Goal: Information Seeking & Learning: Check status

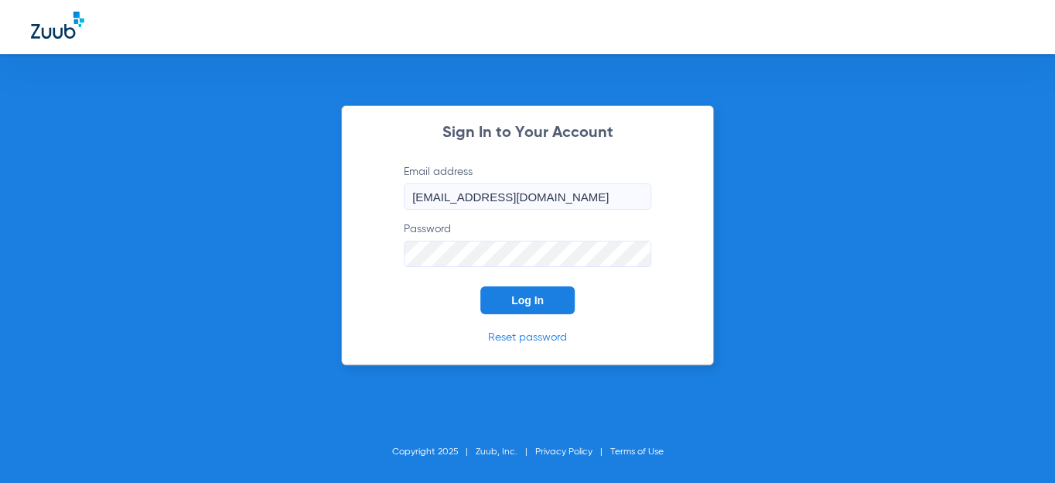
click at [515, 297] on span "Log In" at bounding box center [527, 300] width 32 height 12
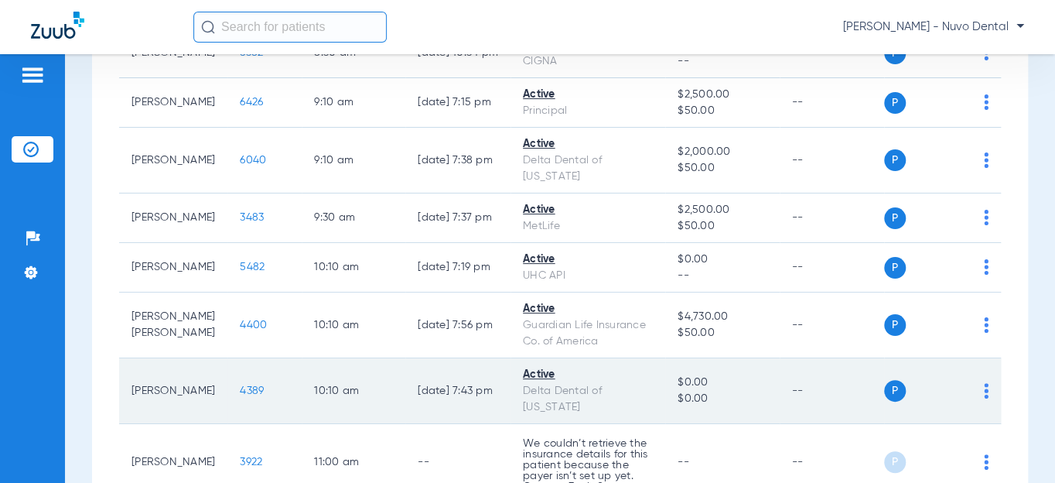
scroll to position [351, 0]
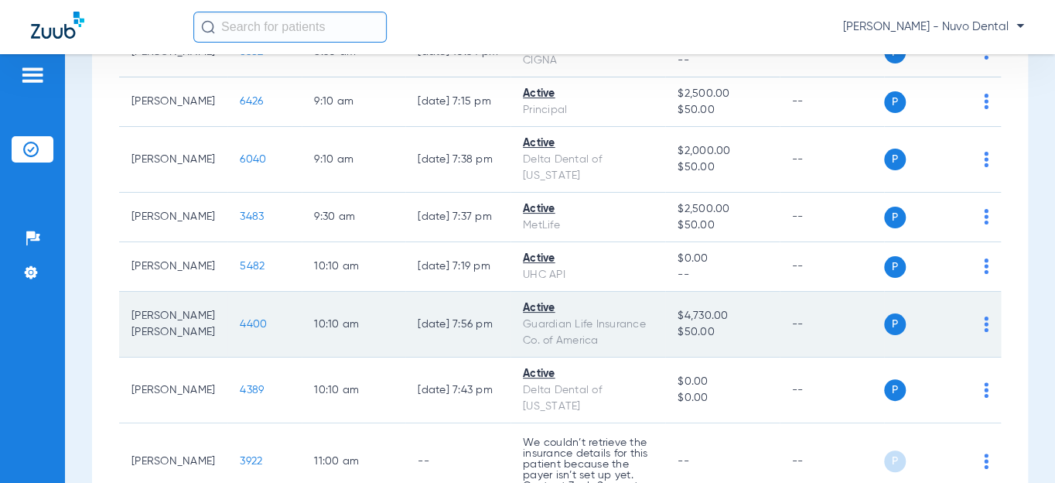
click at [242, 328] on td "4400" at bounding box center [264, 325] width 74 height 66
click at [240, 322] on span "4400" at bounding box center [253, 324] width 27 height 11
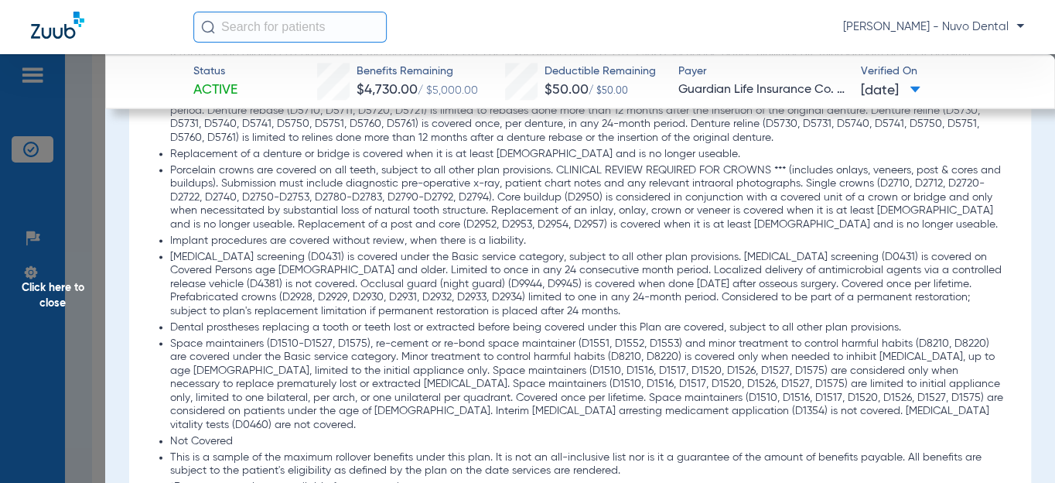
scroll to position [1827, 0]
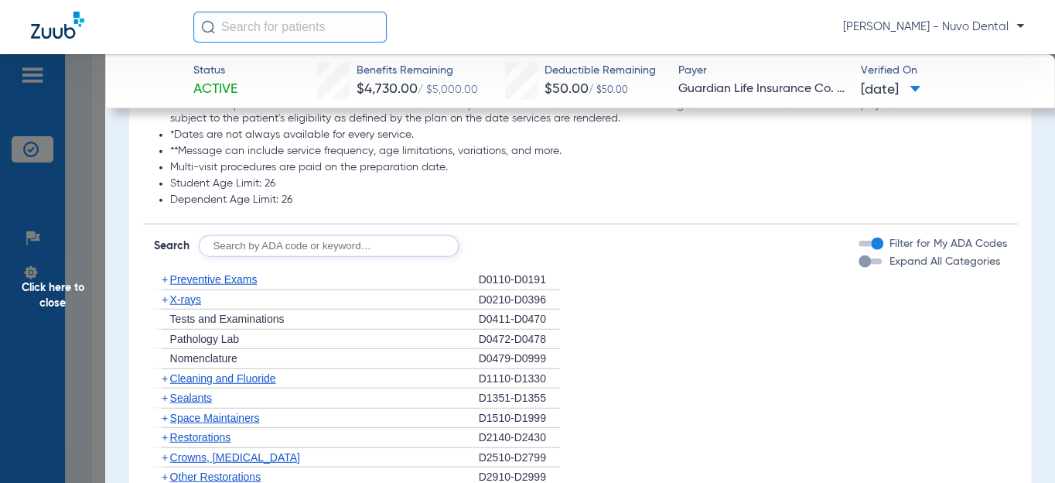
click at [247, 235] on input "text" at bounding box center [329, 246] width 260 height 22
type input "d9944"
click button "Search" at bounding box center [516, 246] width 61 height 22
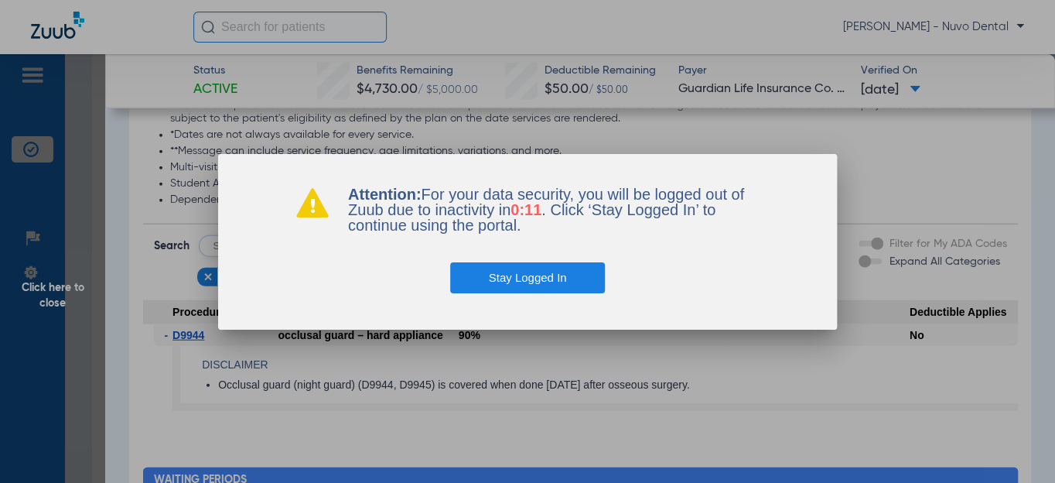
click at [517, 277] on button "Stay Logged In" at bounding box center [527, 277] width 155 height 31
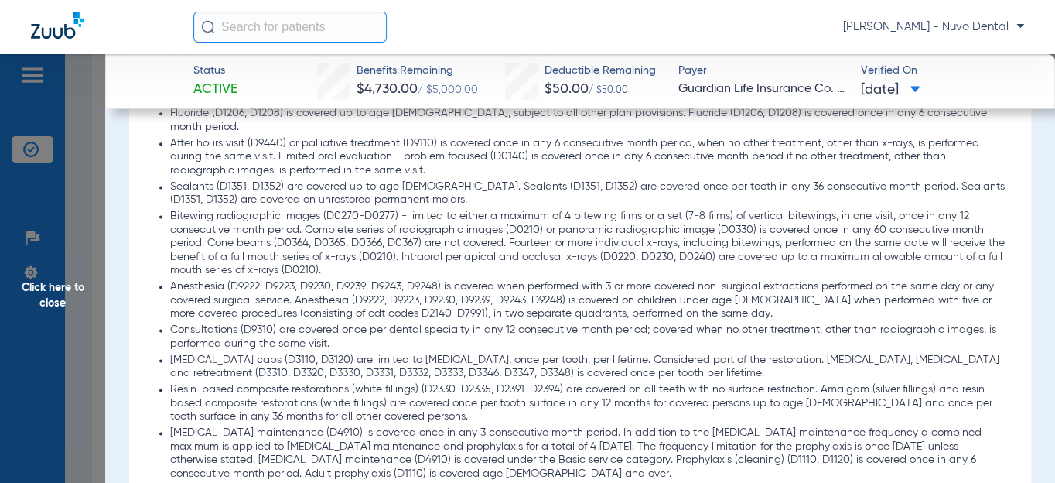
scroll to position [843, 0]
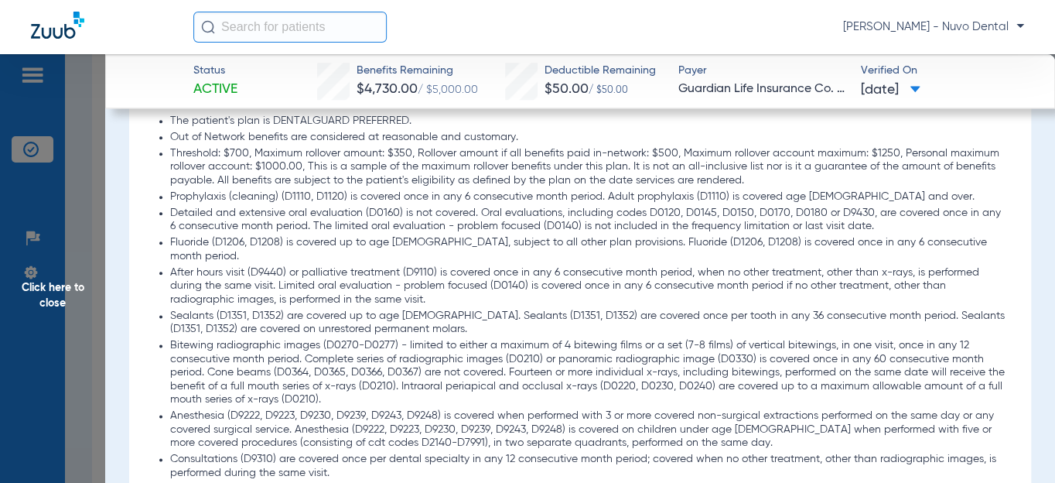
click at [86, 312] on span "Click here to close" at bounding box center [52, 295] width 105 height 483
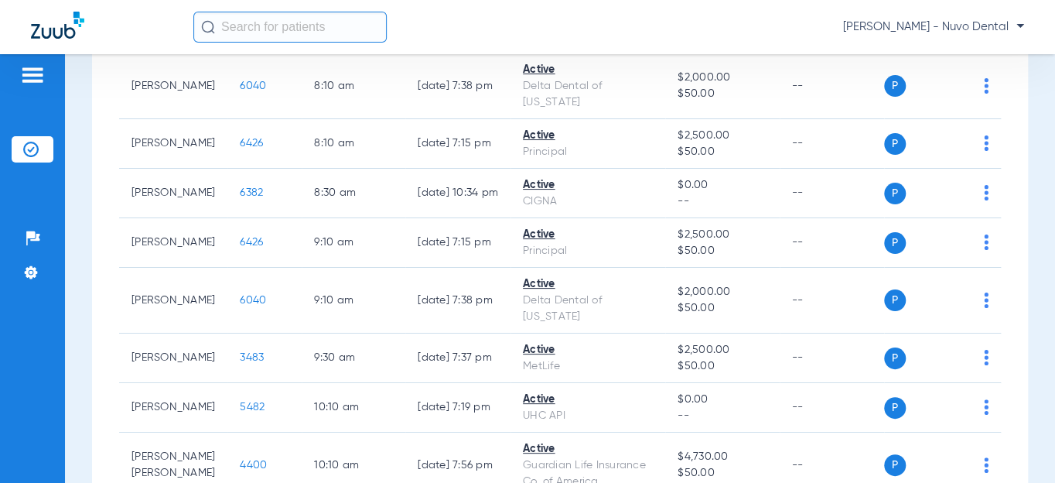
scroll to position [0, 0]
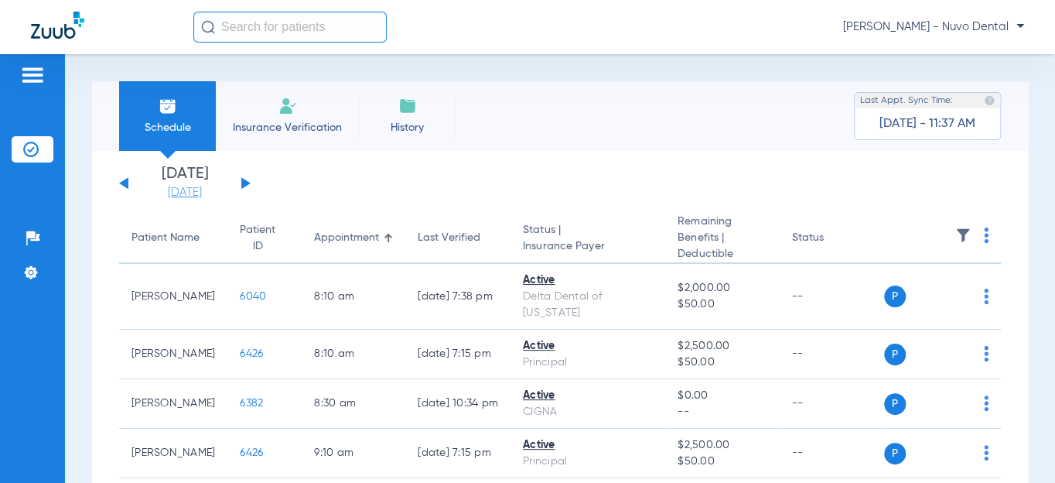
click at [165, 193] on link "[DATE]" at bounding box center [184, 192] width 93 height 15
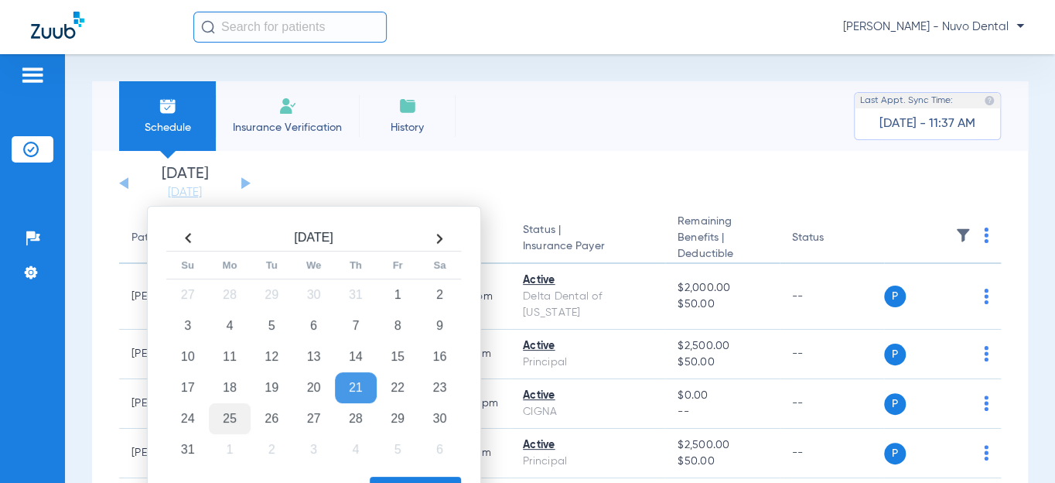
click at [230, 412] on td "25" at bounding box center [230, 418] width 42 height 31
click at [406, 476] on button "Apply" at bounding box center [415, 491] width 91 height 31
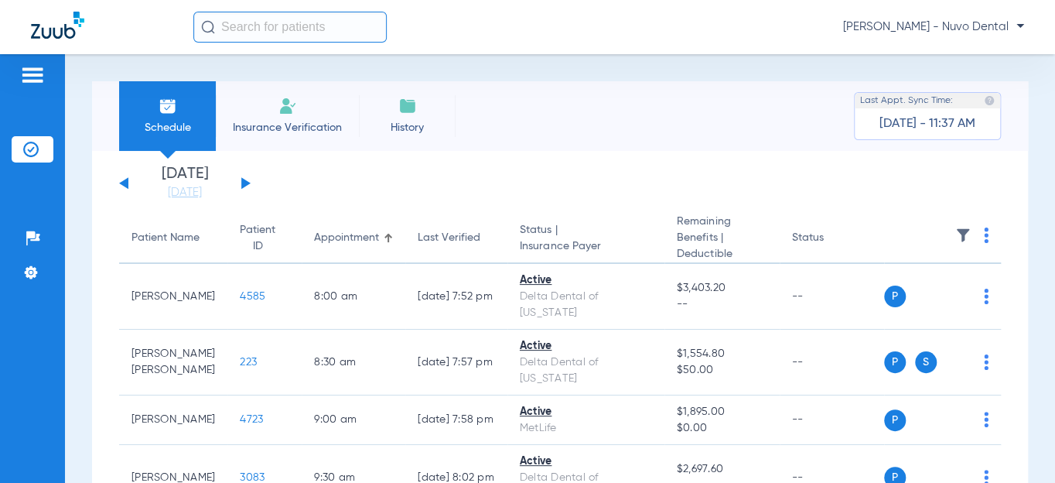
click at [147, 241] on div "Patient Name" at bounding box center [165, 238] width 68 height 16
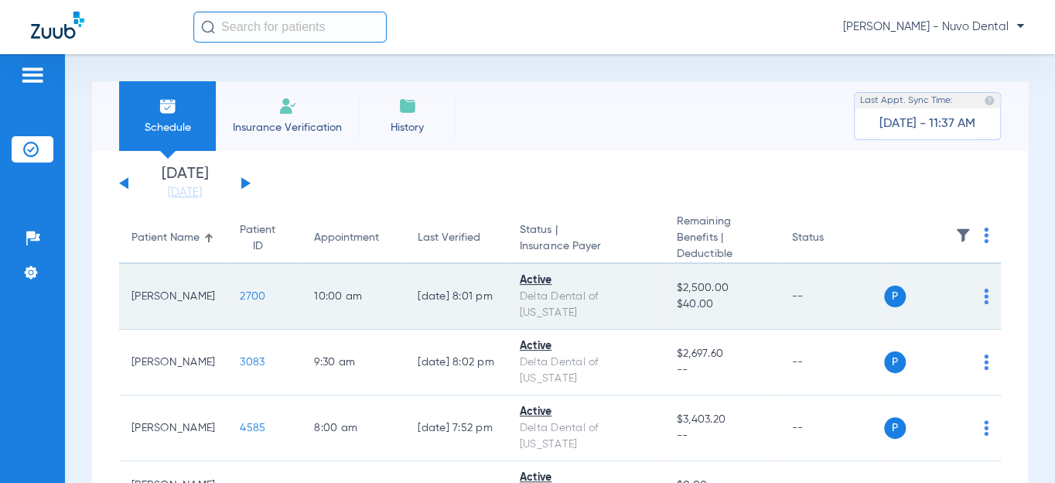
click at [240, 291] on span "2700" at bounding box center [253, 296] width 26 height 11
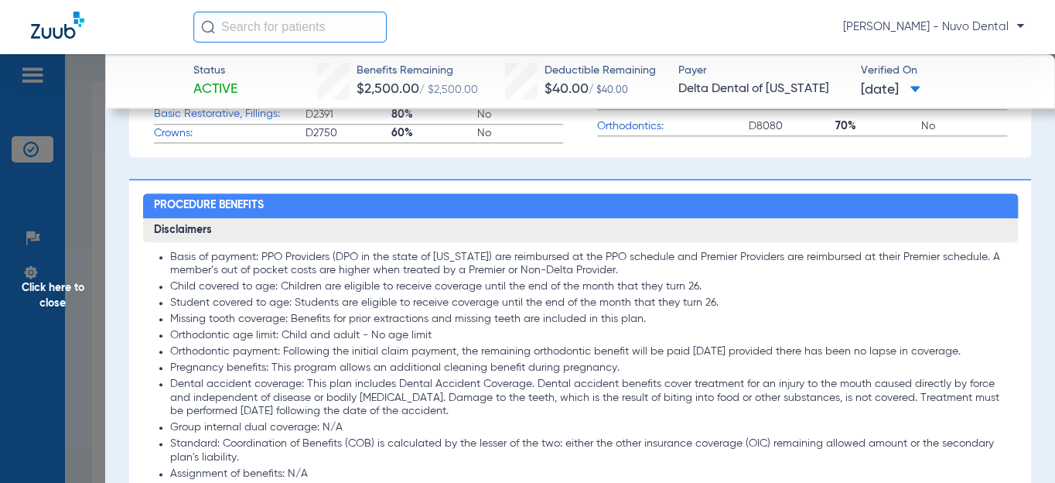
scroll to position [1054, 0]
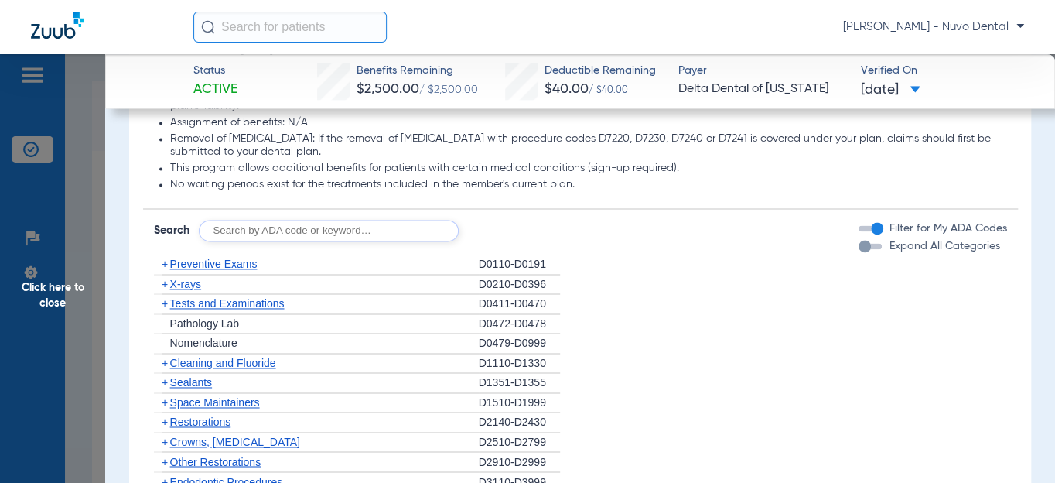
click at [292, 241] on input "text" at bounding box center [329, 231] width 260 height 22
type input "d0120, d1110, d1208, d8090, d9944"
click button "Search" at bounding box center [516, 231] width 61 height 22
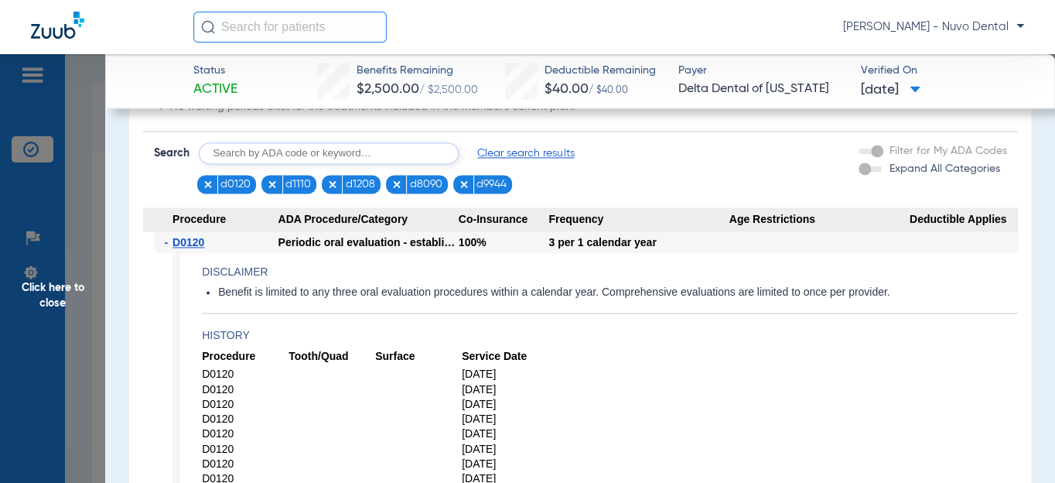
scroll to position [1124, 0]
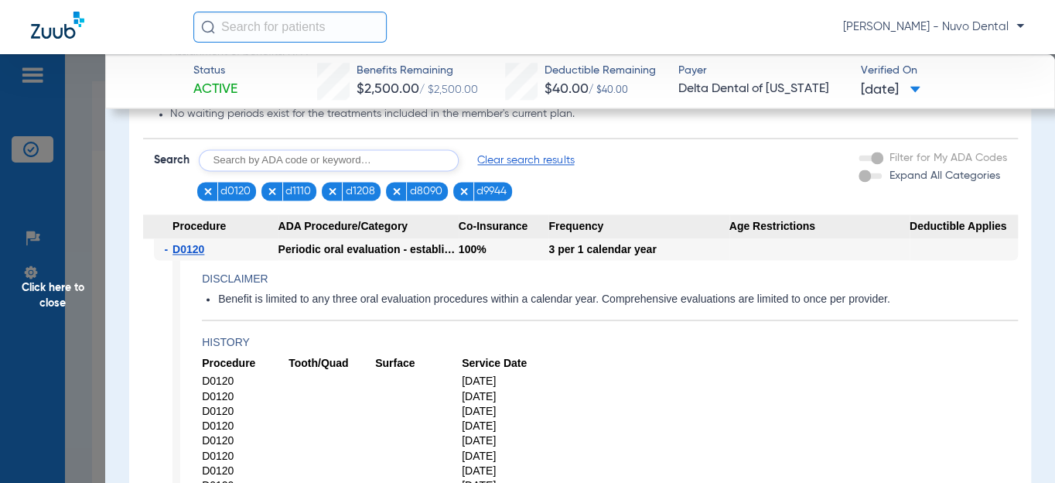
click at [351, 171] on input "text" at bounding box center [329, 160] width 260 height 22
type input "d0140"
click button "Search" at bounding box center [516, 160] width 61 height 22
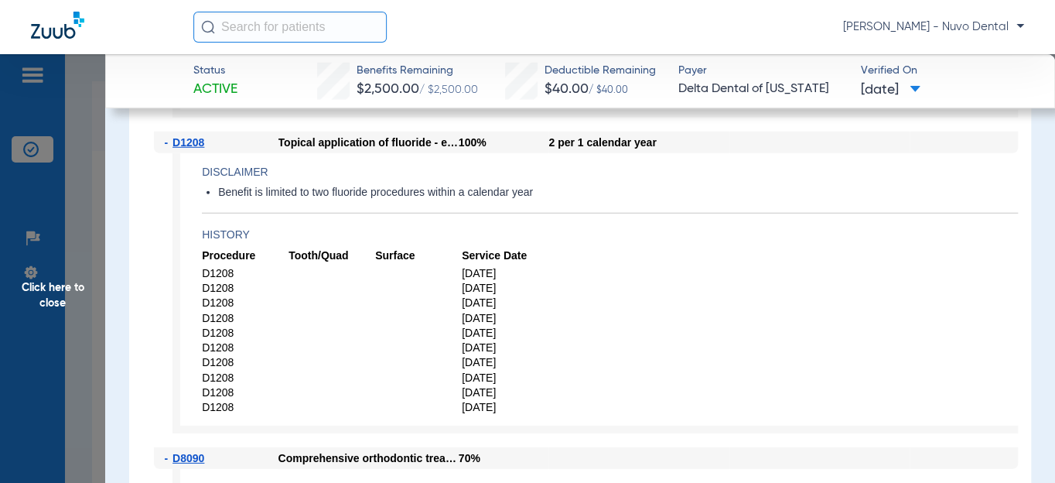
scroll to position [2460, 0]
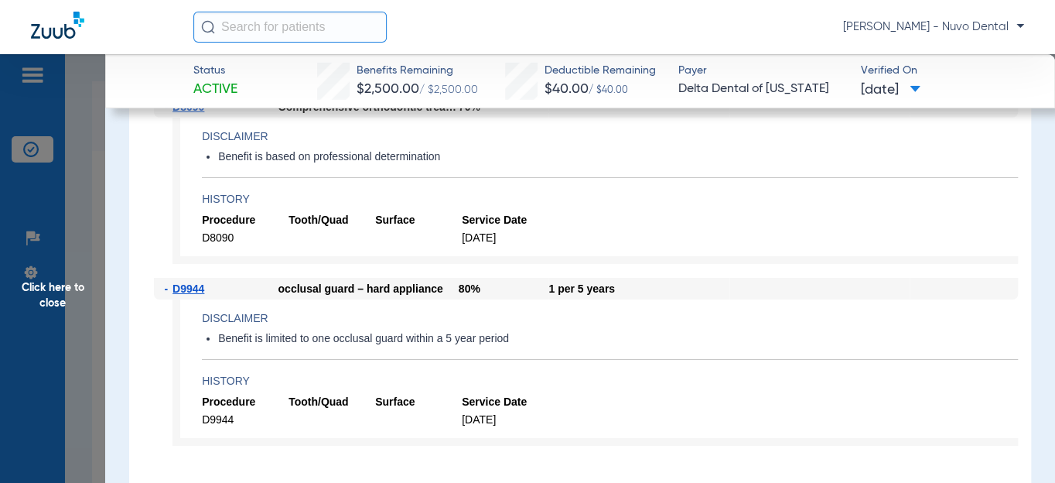
click at [68, 311] on span "Click here to close" at bounding box center [52, 295] width 105 height 483
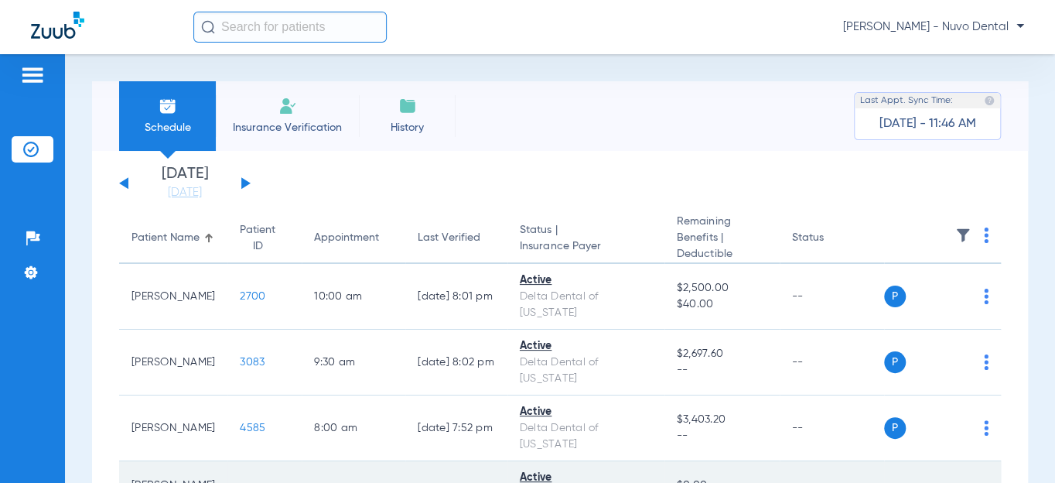
scroll to position [404, 0]
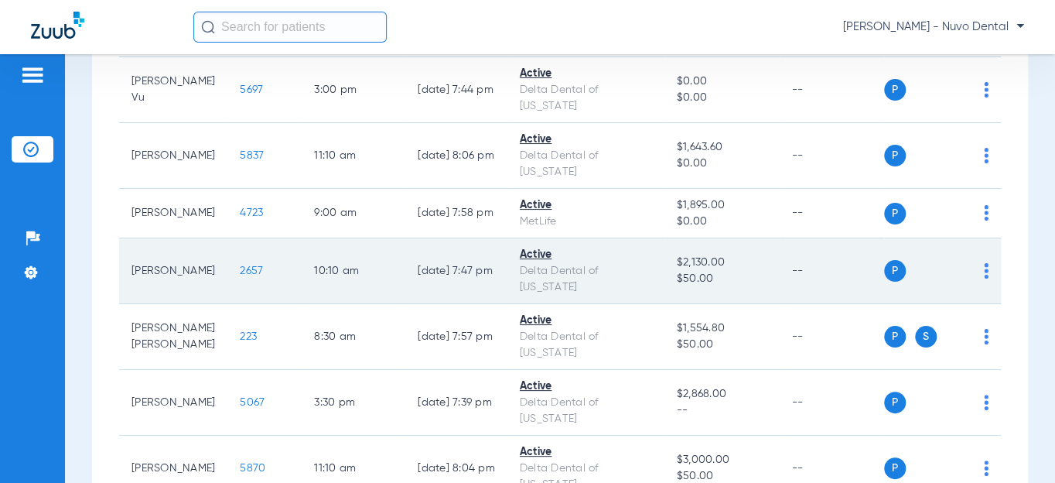
click at [240, 265] on span "2657" at bounding box center [251, 270] width 23 height 11
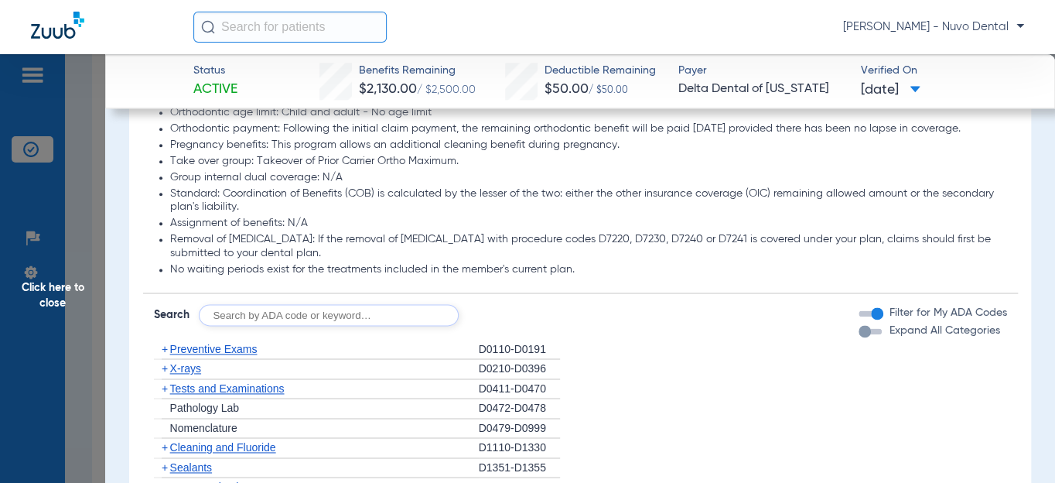
scroll to position [984, 0]
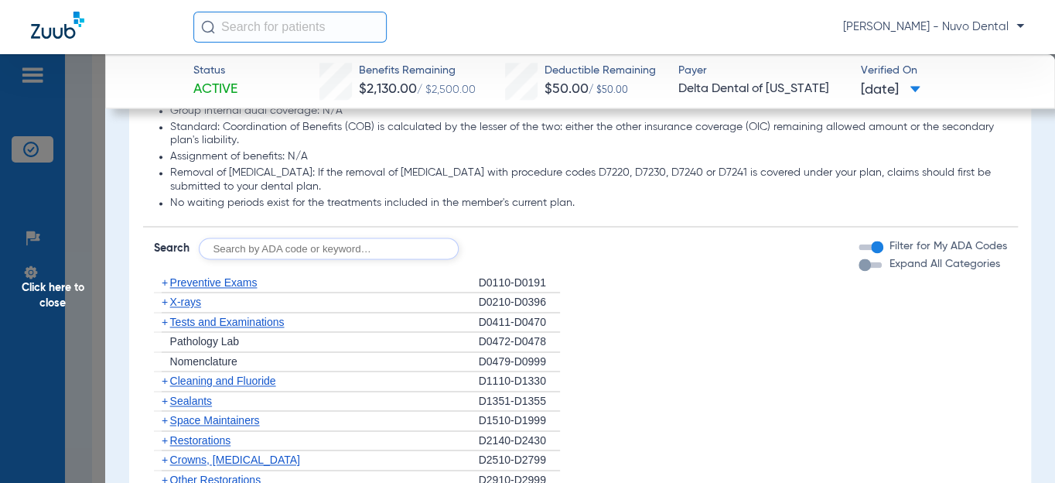
click at [277, 259] on input "text" at bounding box center [329, 248] width 260 height 22
type input "d2391, d8090, d9944"
click button "Search" at bounding box center [516, 248] width 61 height 22
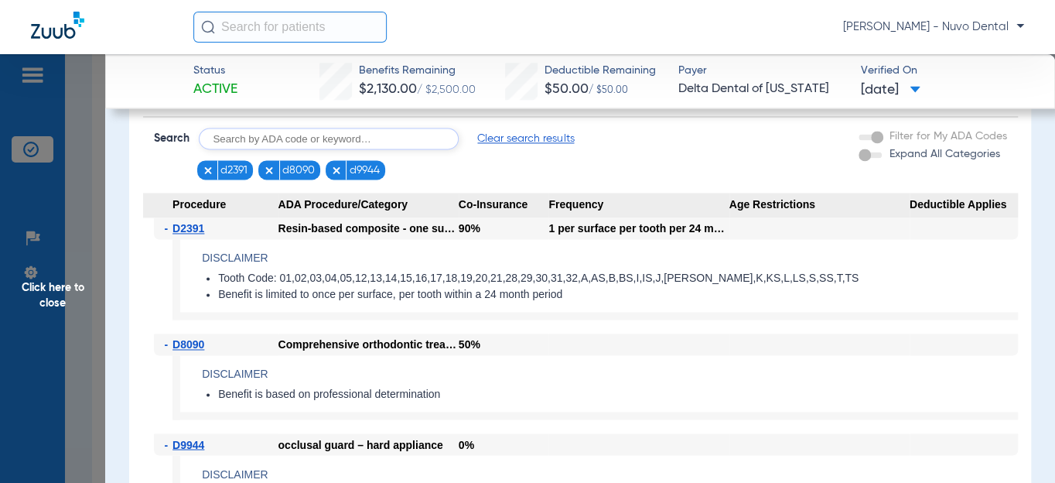
scroll to position [1163, 0]
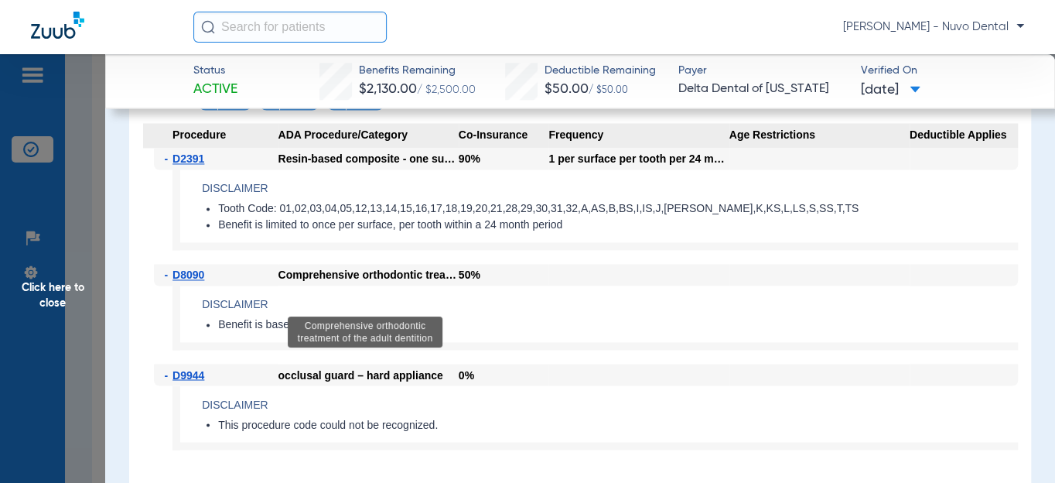
click at [380, 285] on div "Comprehensive orthodontic treatment of the adult dentition" at bounding box center [368, 275] width 180 height 22
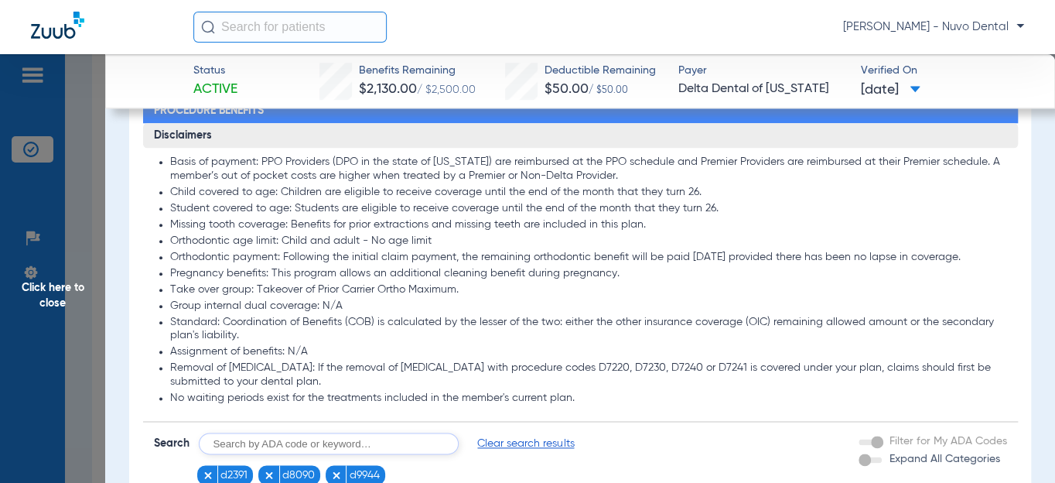
scroll to position [812, 0]
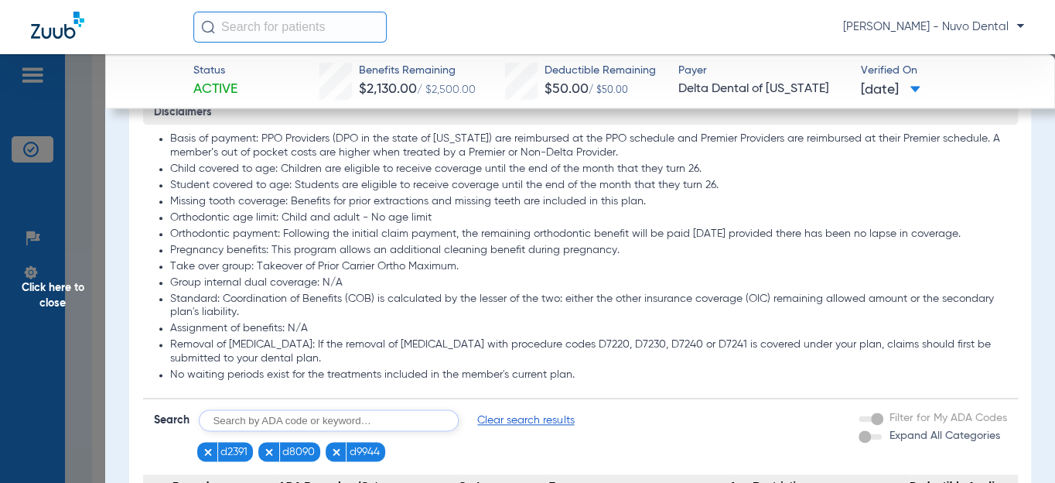
click at [227, 239] on li "Orthodontic payment: Following the initial claim payment, the remaining orthodo…" at bounding box center [588, 234] width 837 height 14
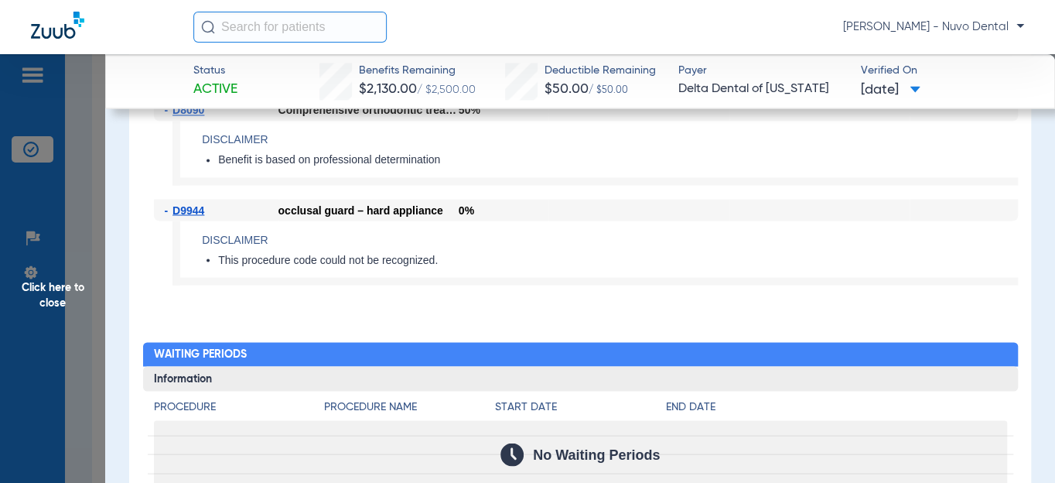
scroll to position [1304, 0]
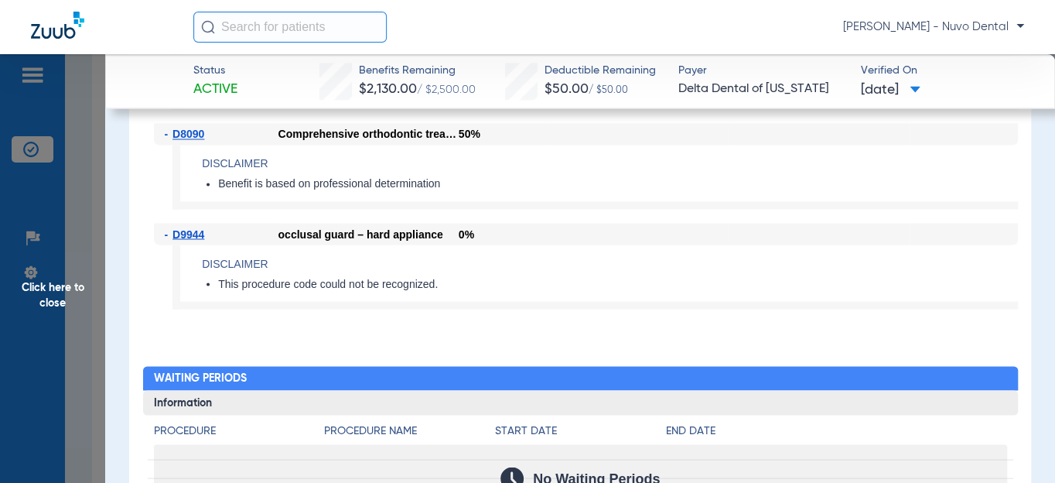
click at [70, 292] on span "Click here to close" at bounding box center [52, 295] width 105 height 483
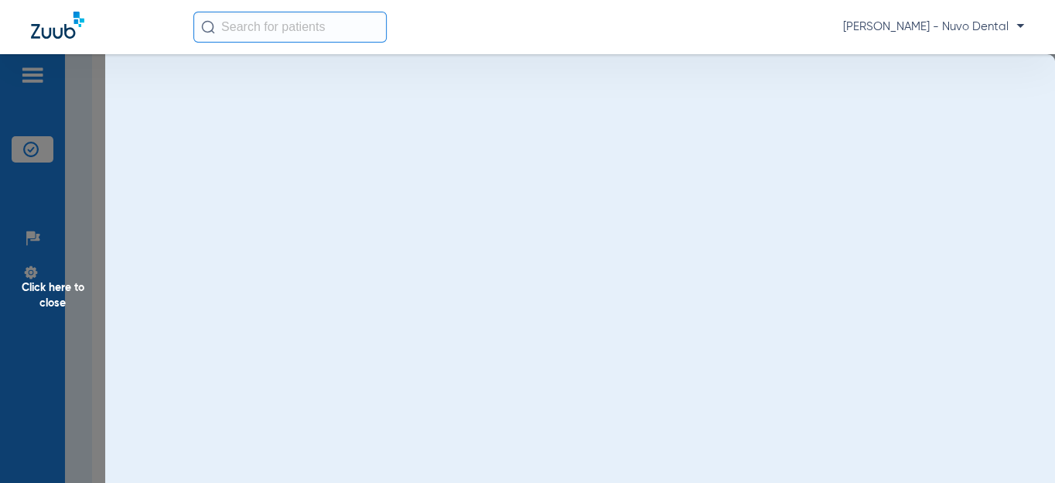
scroll to position [0, 0]
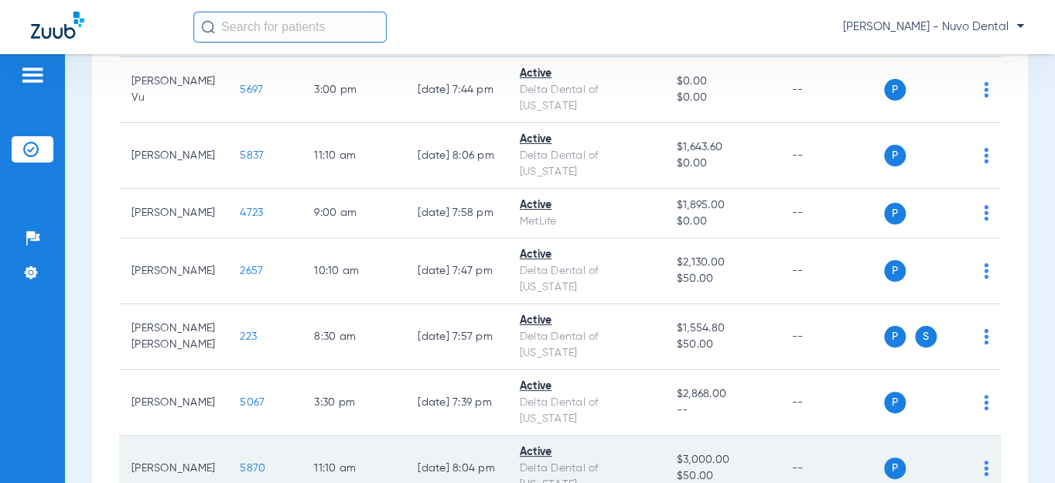
click at [240, 462] on span "5870" at bounding box center [253, 467] width 26 height 11
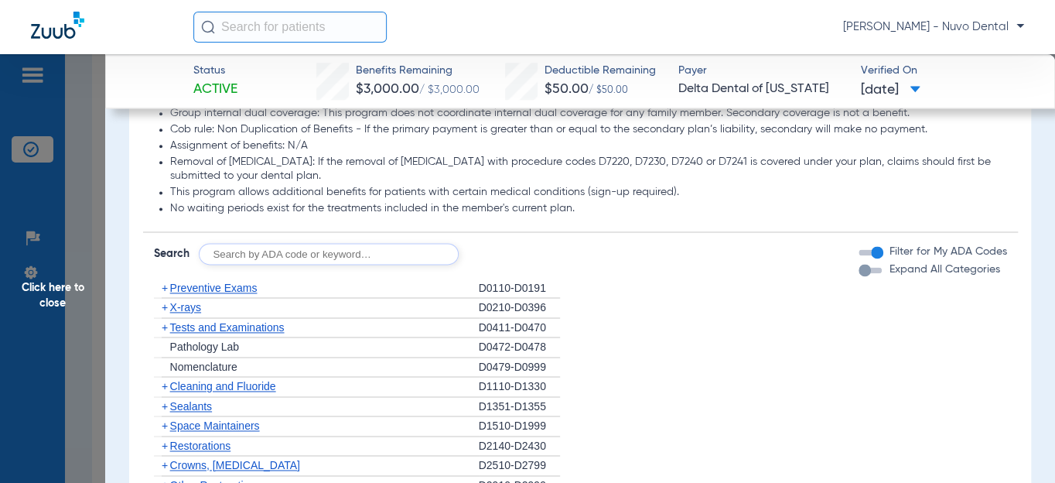
scroll to position [1054, 0]
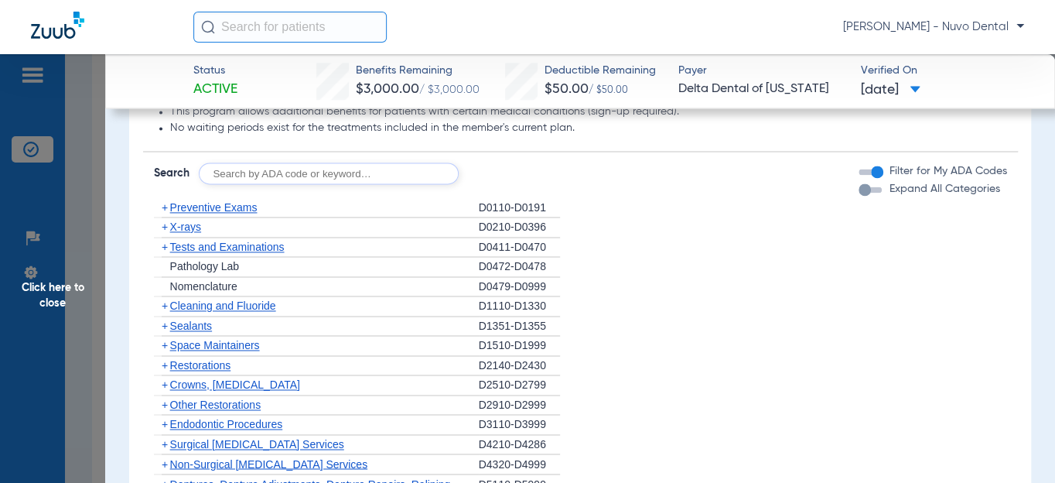
click at [284, 184] on input "text" at bounding box center [329, 173] width 260 height 22
type input "D0120, D0350, D1110, D1208, D8090, D9944"
click button "Search" at bounding box center [516, 173] width 61 height 22
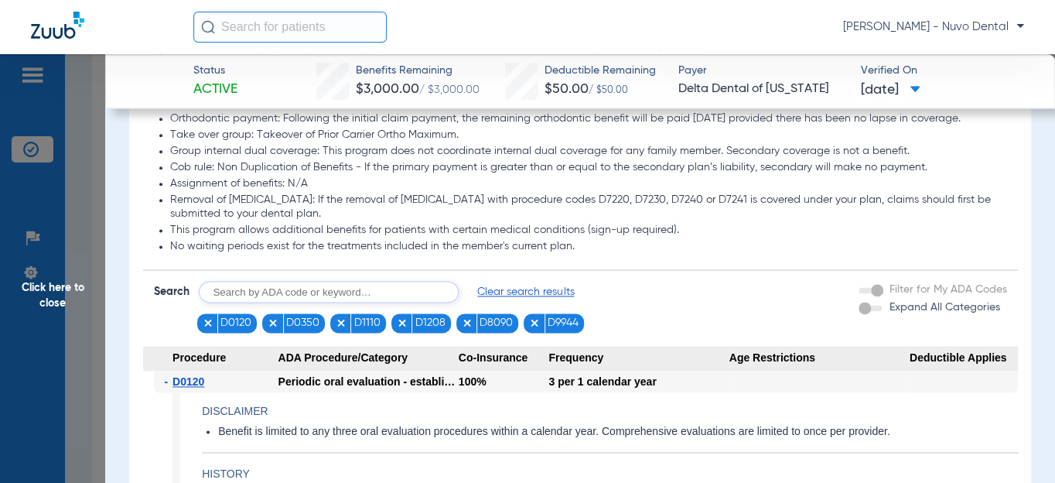
scroll to position [773, 0]
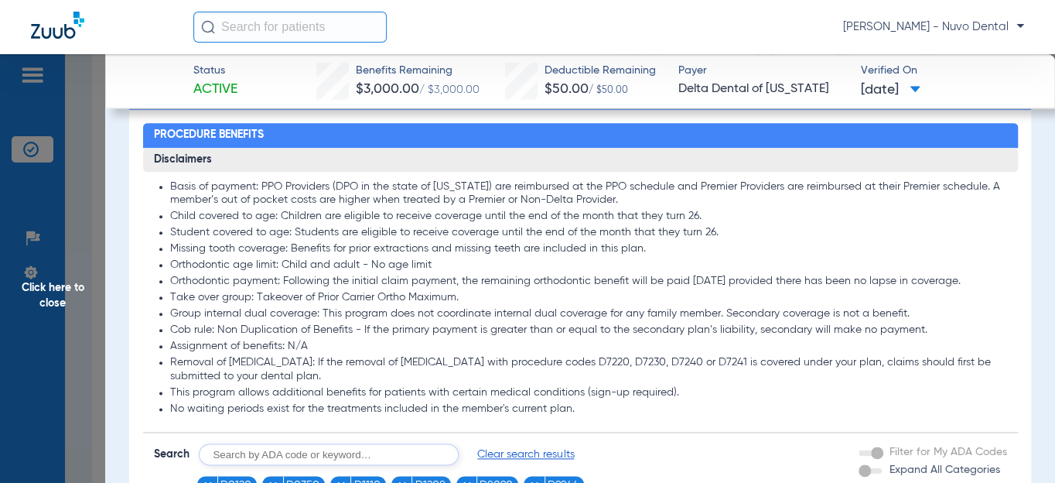
click at [392, 278] on li "Orthodontic payment: Following the initial claim payment, the remaining orthodo…" at bounding box center [588, 282] width 837 height 14
click at [392, 265] on li "Orthodontic age limit: Child and adult - No age limit" at bounding box center [588, 265] width 837 height 14
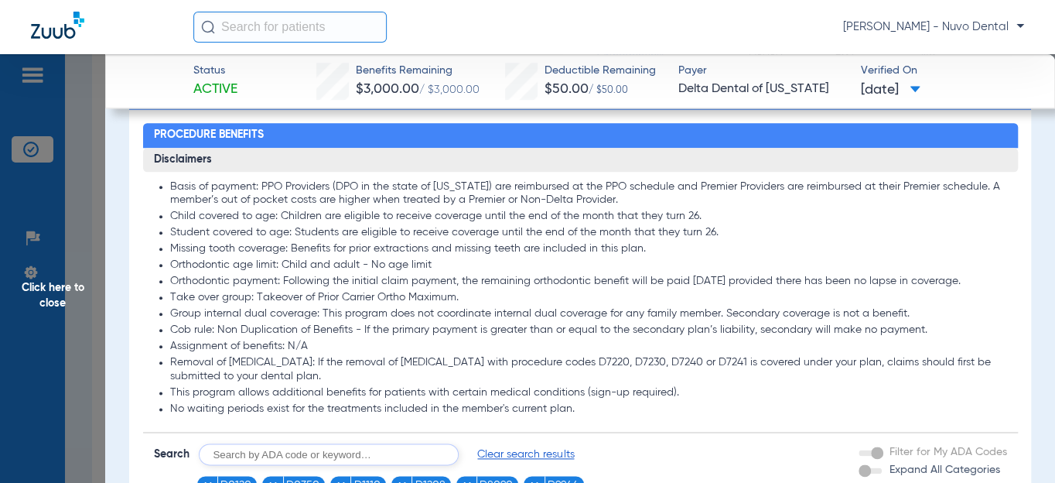
click at [392, 265] on li "Orthodontic age limit: Child and adult - No age limit" at bounding box center [588, 265] width 837 height 14
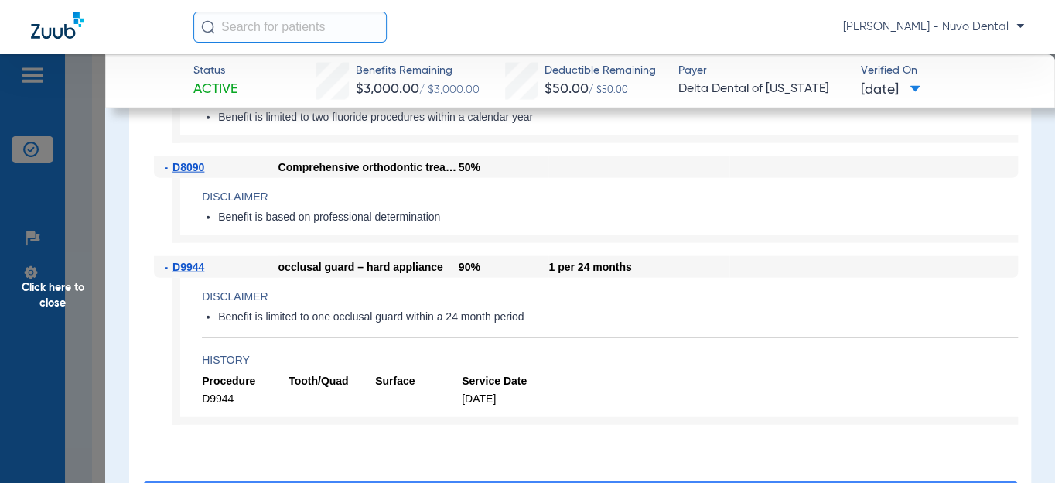
scroll to position [1547, 0]
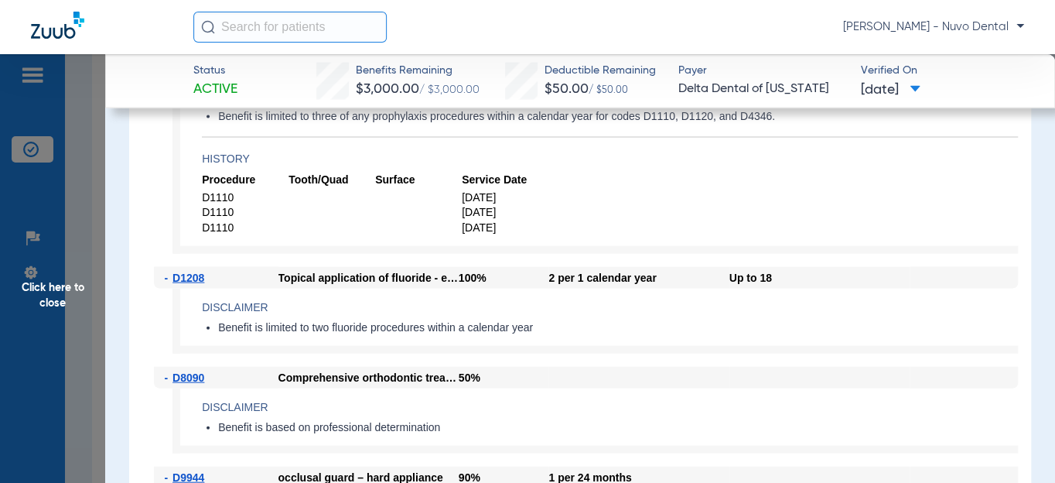
click at [63, 294] on span "Click here to close" at bounding box center [52, 295] width 105 height 483
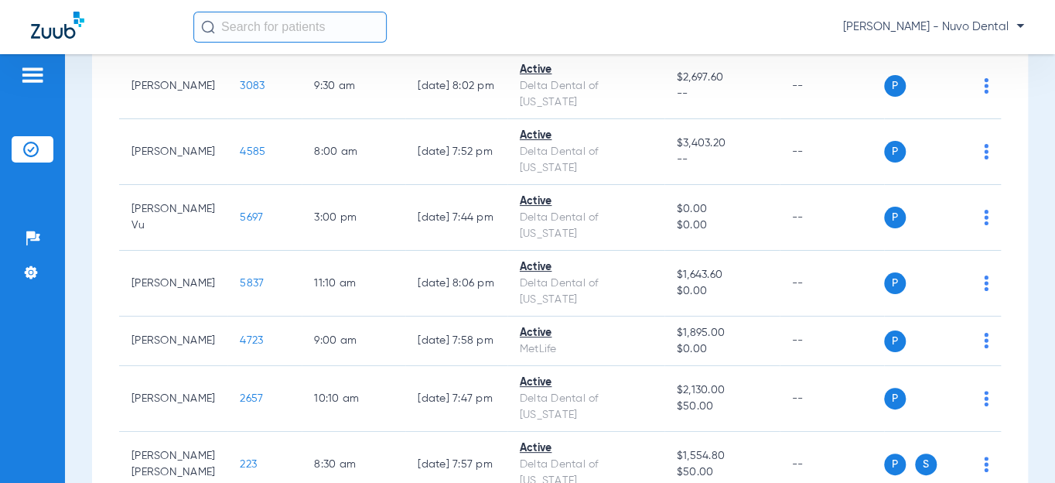
scroll to position [193, 0]
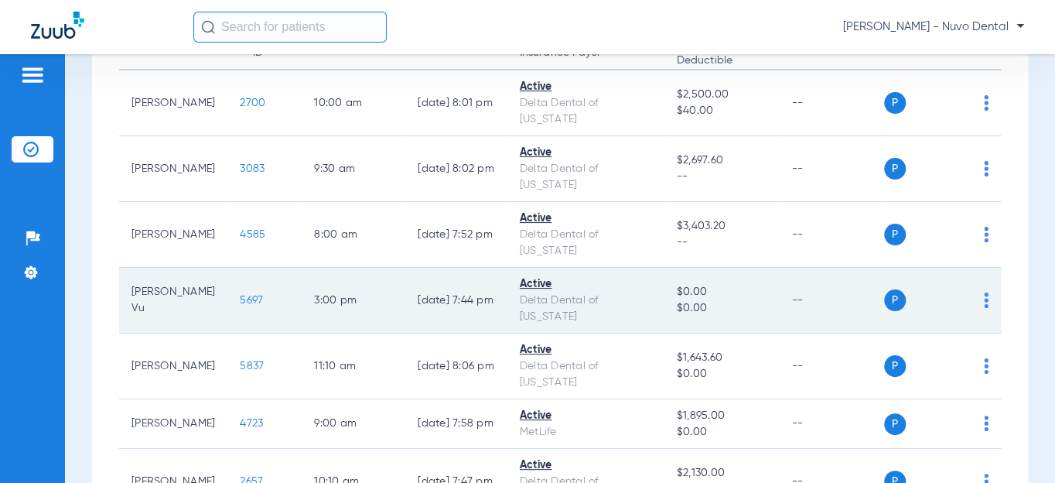
click at [227, 268] on td "5697" at bounding box center [264, 301] width 74 height 66
click at [240, 295] on span "5697" at bounding box center [251, 300] width 23 height 11
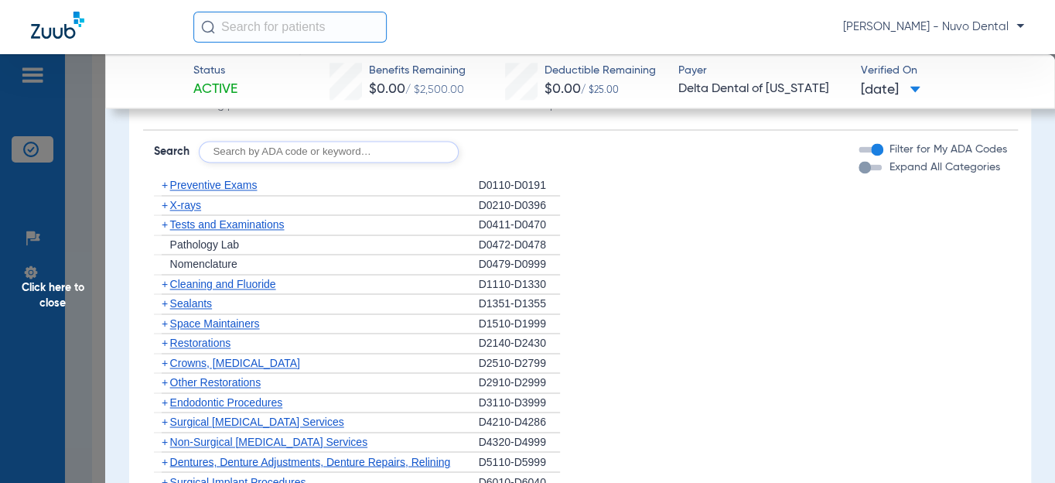
scroll to position [1054, 0]
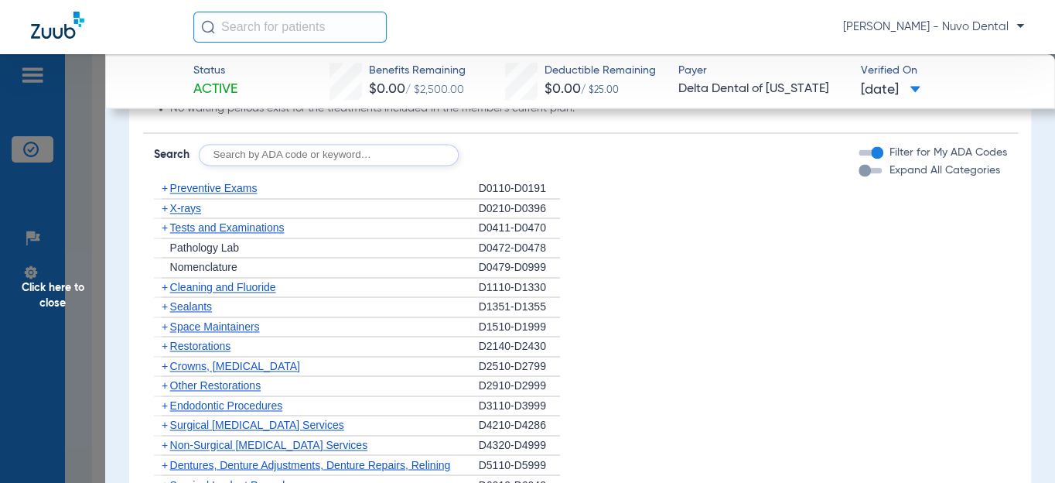
click at [363, 165] on input "text" at bounding box center [329, 155] width 260 height 22
type input "D8090, D9944"
click button "Search" at bounding box center [516, 155] width 61 height 22
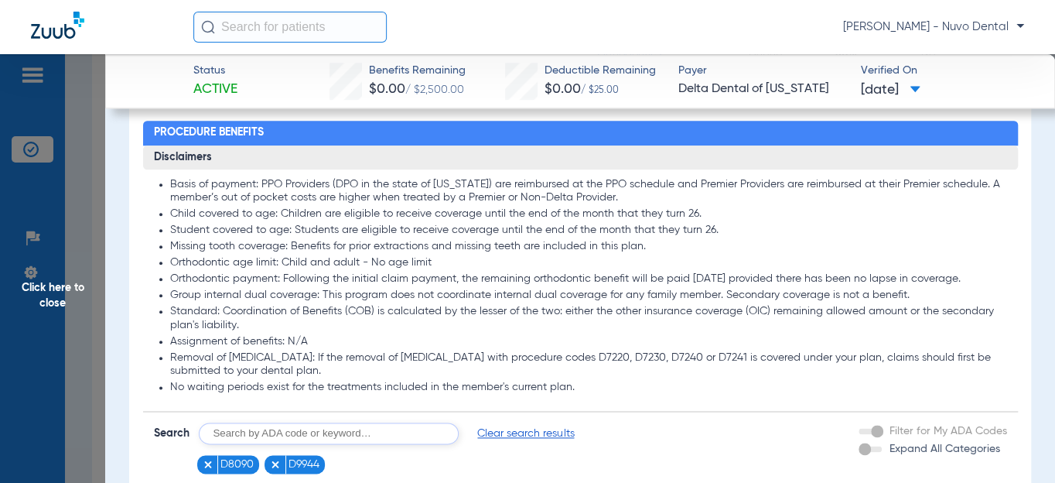
scroll to position [773, 0]
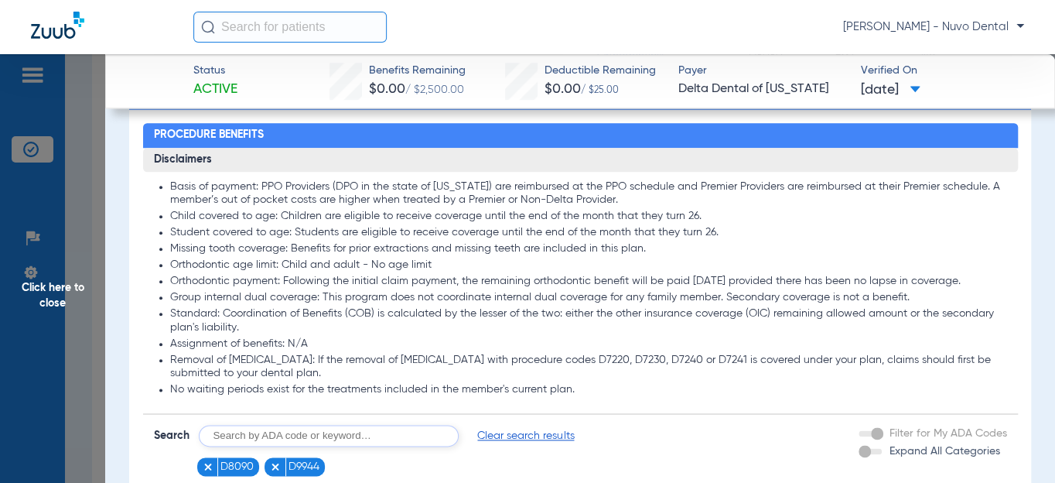
click at [312, 278] on li "Orthodontic payment: Following the initial claim payment, the remaining orthodo…" at bounding box center [588, 282] width 837 height 14
click at [312, 277] on ul "Basis of payment: PPO Providers (DPO in the state of [US_STATE]) are reimbursed…" at bounding box center [580, 288] width 853 height 217
